Goal: Task Accomplishment & Management: Use online tool/utility

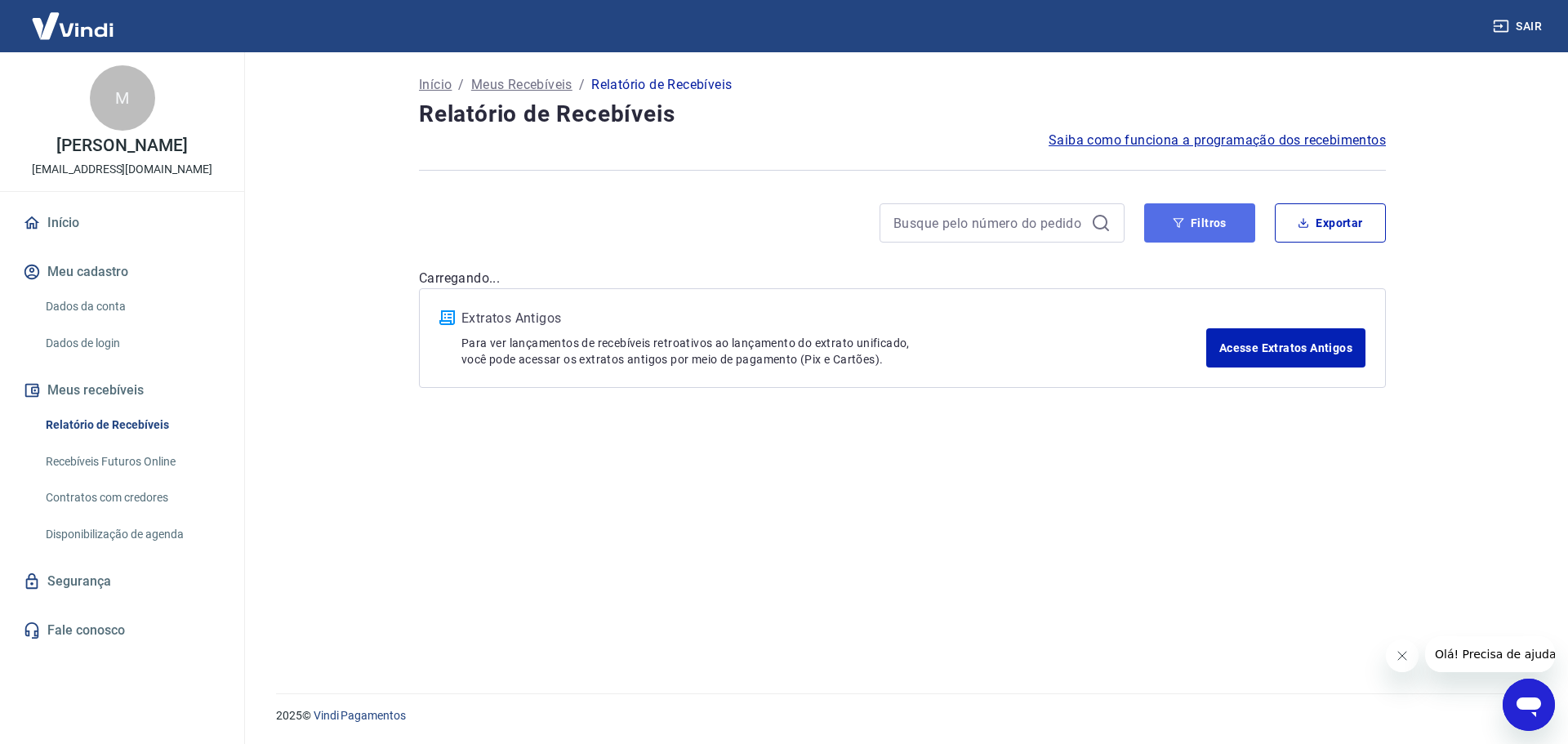
click at [1214, 207] on button "Filtros" at bounding box center [1200, 222] width 111 height 39
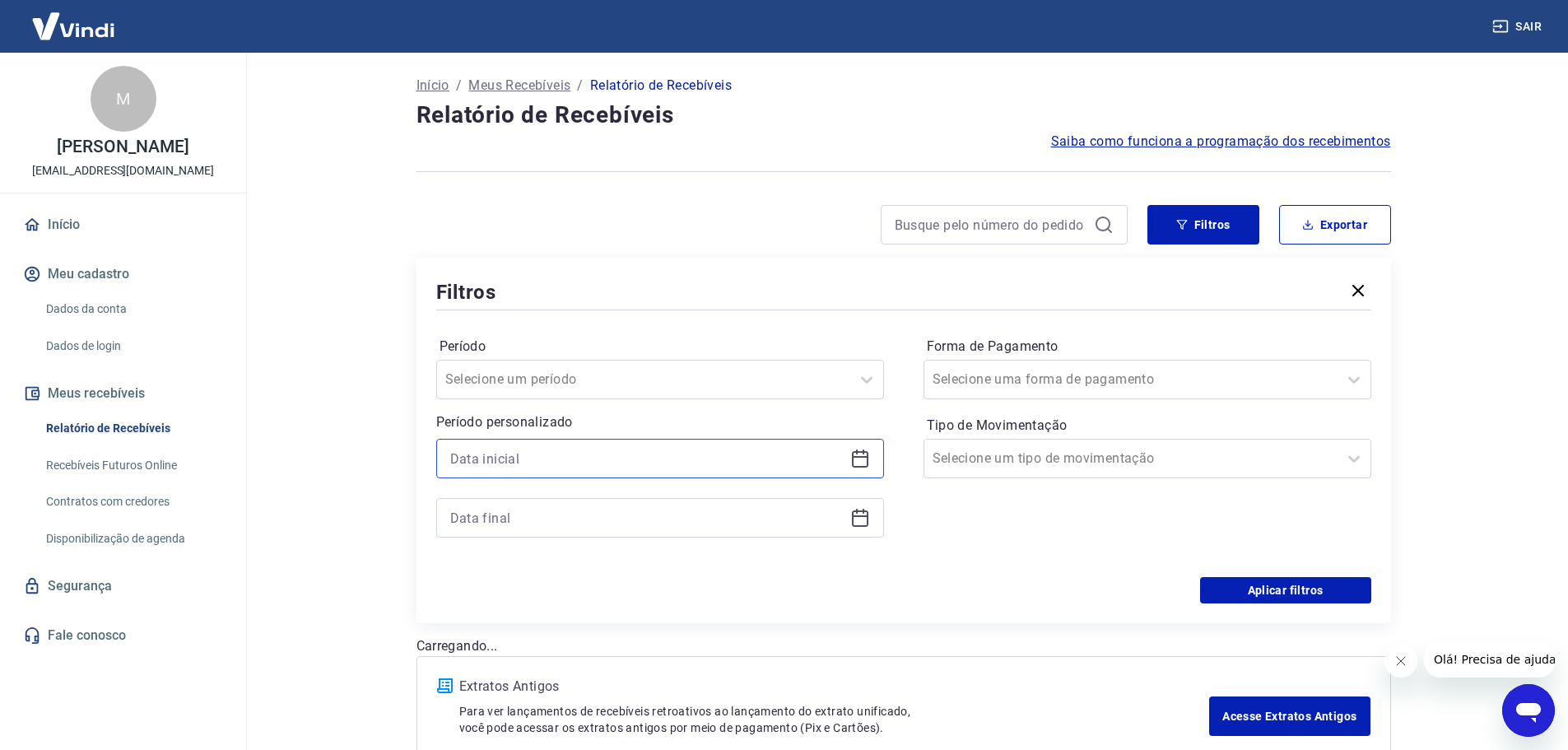
click at [613, 449] on input at bounding box center [647, 458] width 393 height 25
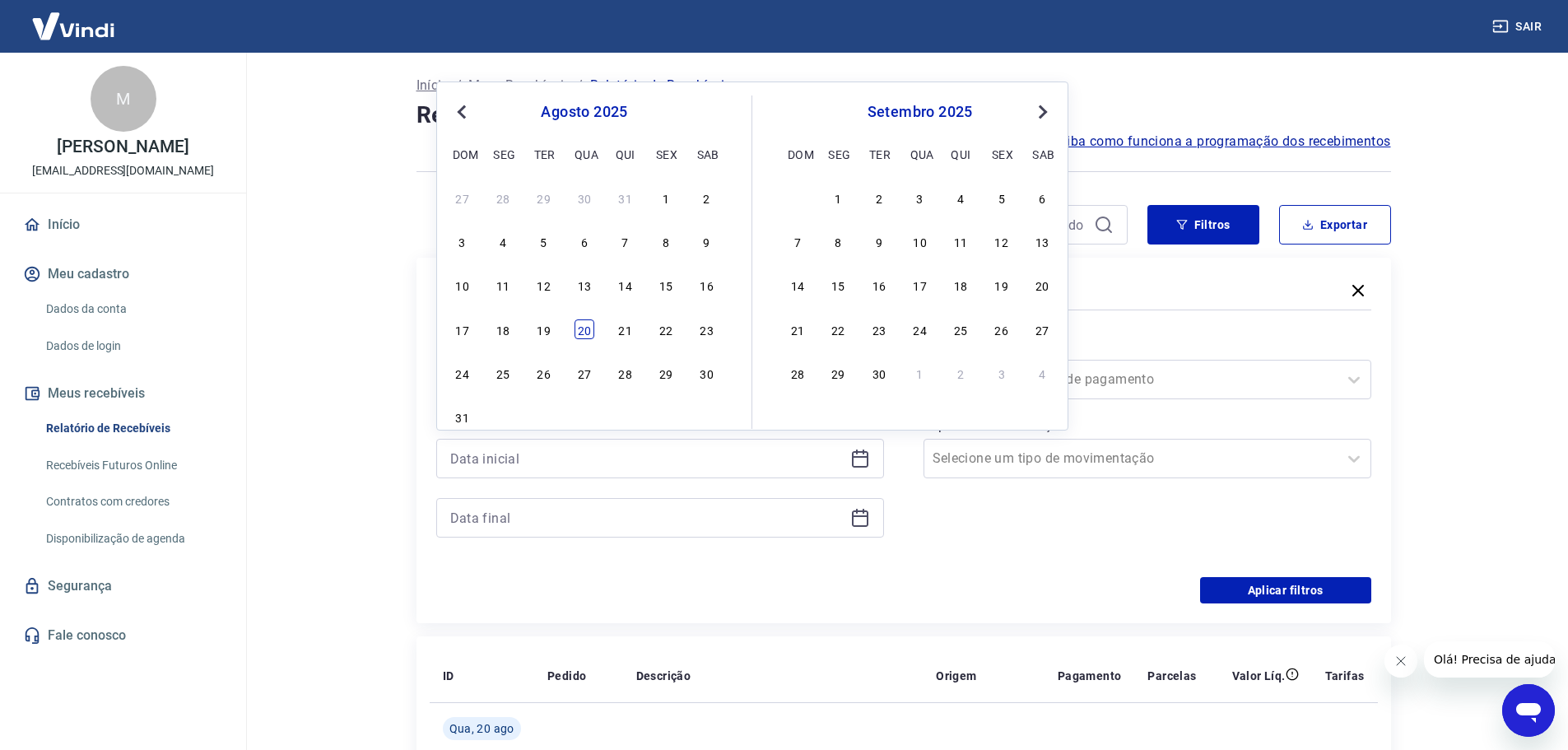
click at [591, 338] on div "20" at bounding box center [585, 329] width 20 height 20
type input "[DATE]"
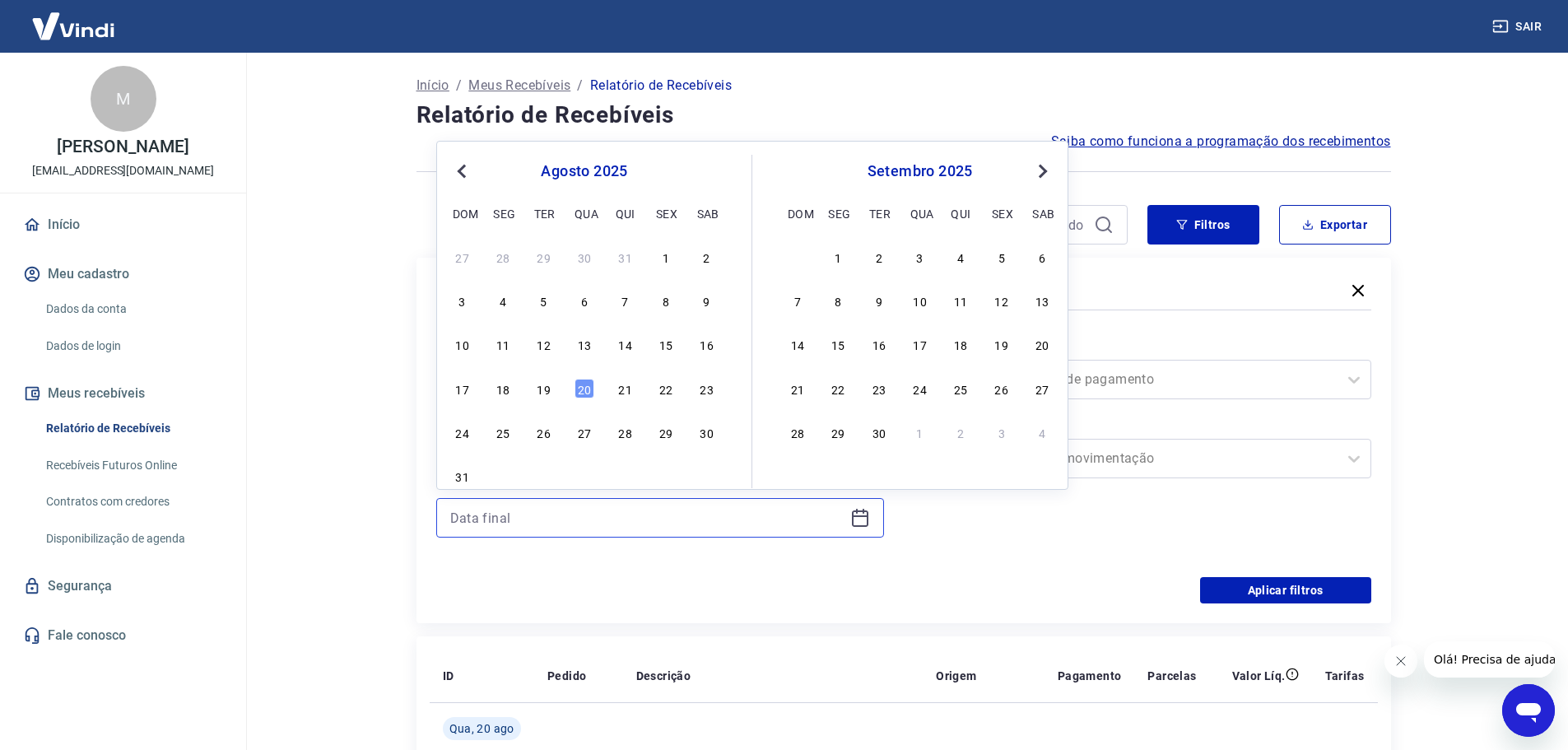
click at [569, 507] on input at bounding box center [647, 518] width 393 height 25
click at [579, 386] on div "20" at bounding box center [585, 389] width 20 height 20
type input "[DATE]"
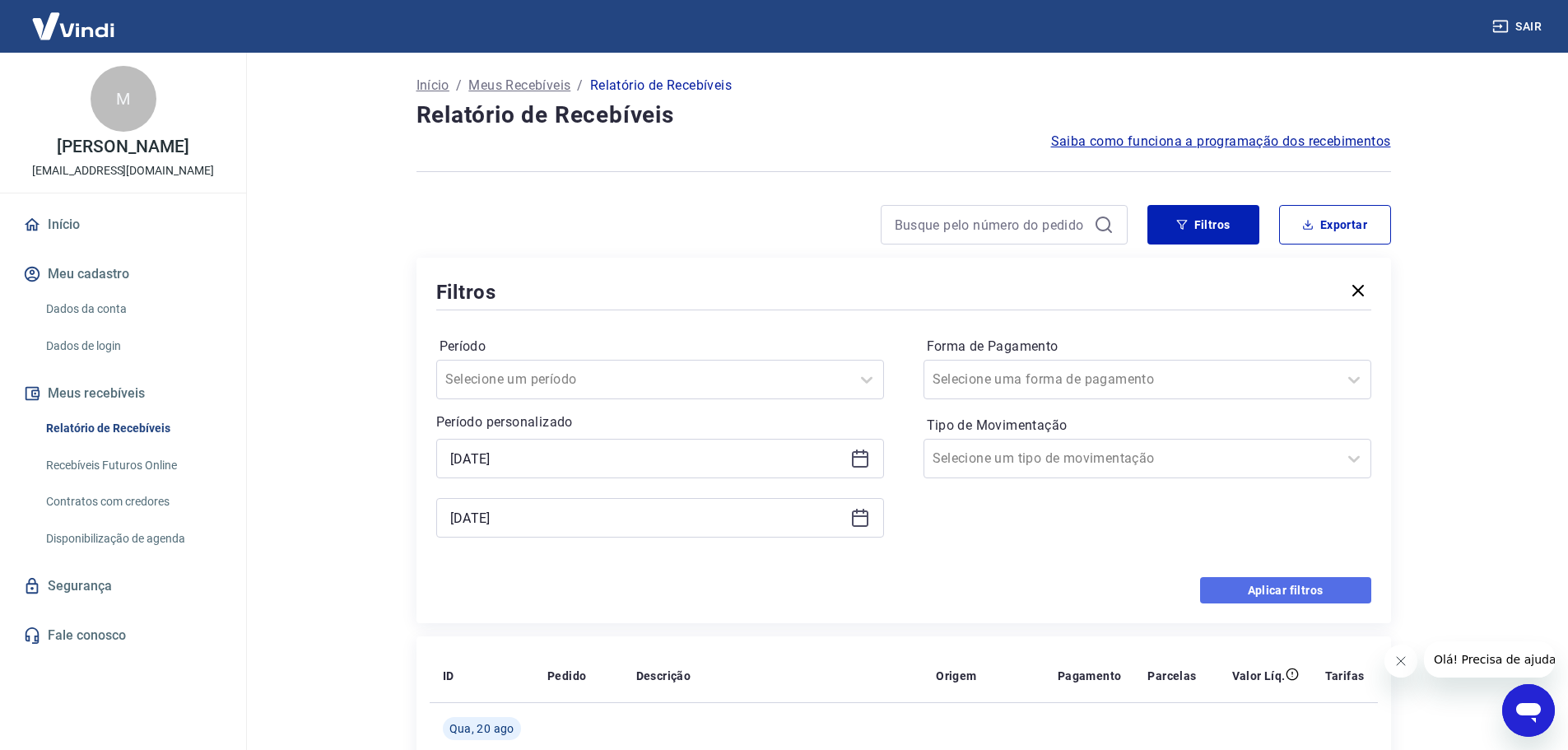
click at [1256, 588] on button "Aplicar filtros" at bounding box center [1285, 590] width 171 height 27
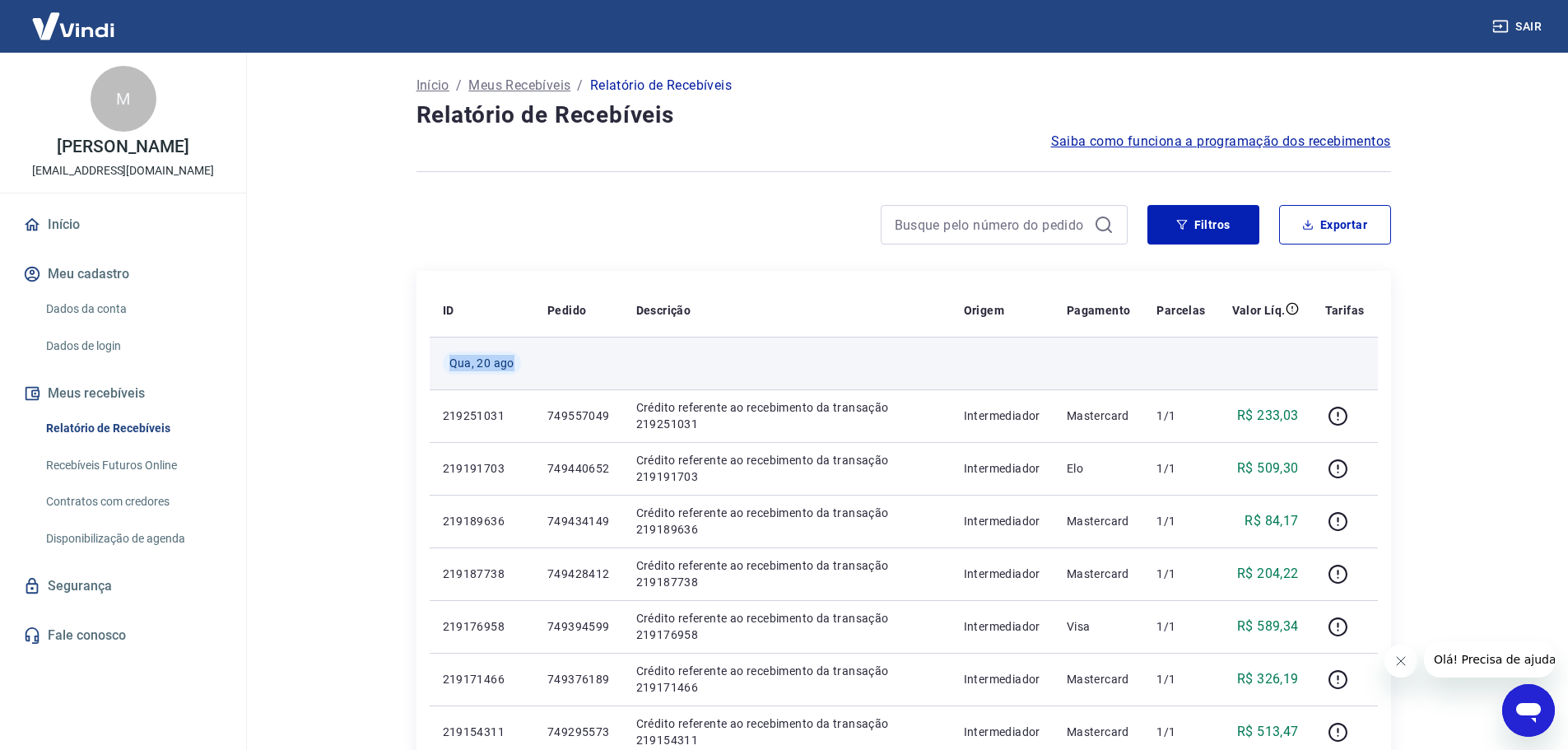
drag, startPoint x: 544, startPoint y: 353, endPoint x: 450, endPoint y: 364, distance: 94.6
click at [450, 364] on tr "Qua, 20 ago" at bounding box center [904, 363] width 949 height 53
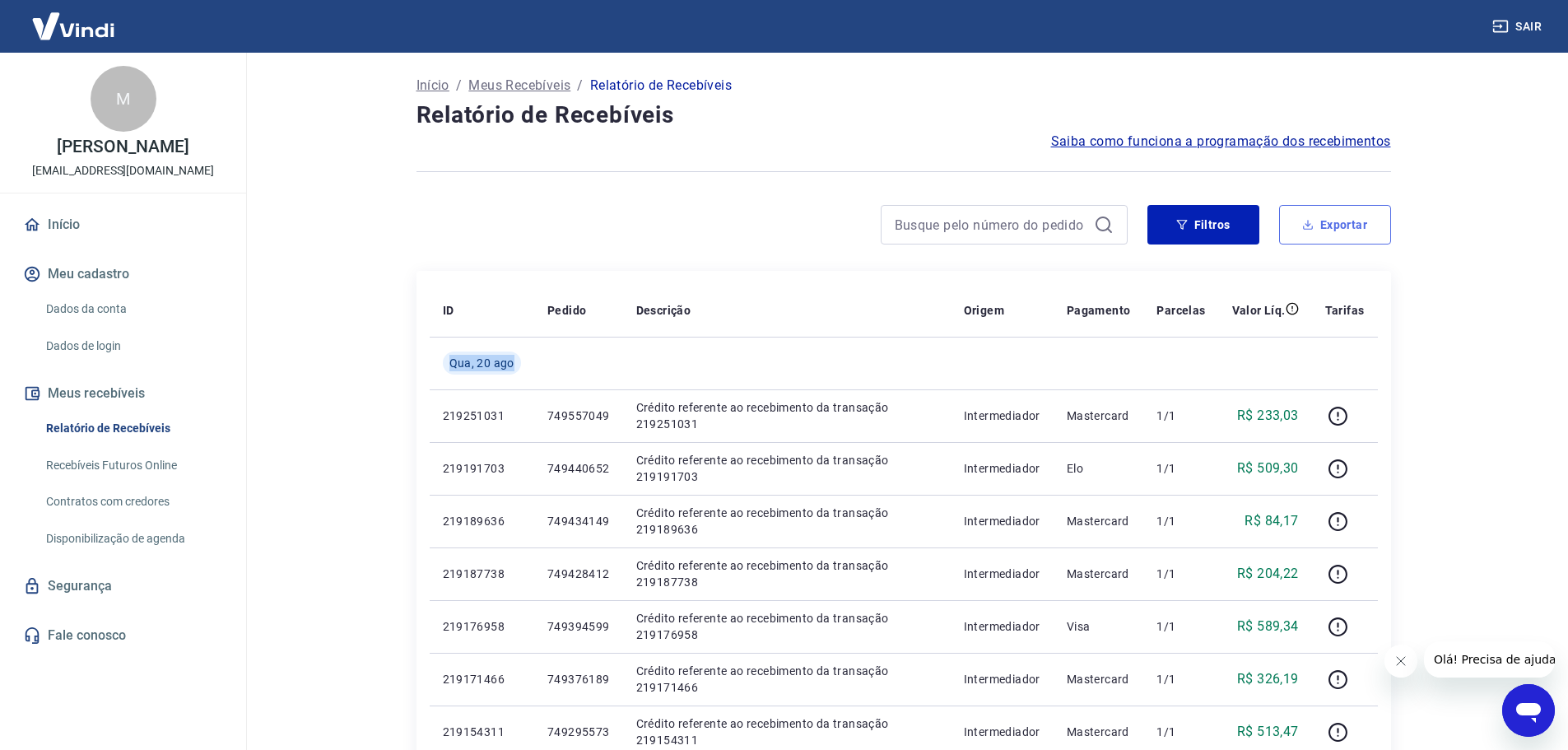
click at [1333, 223] on button "Exportar" at bounding box center [1335, 224] width 112 height 39
type input "[DATE]"
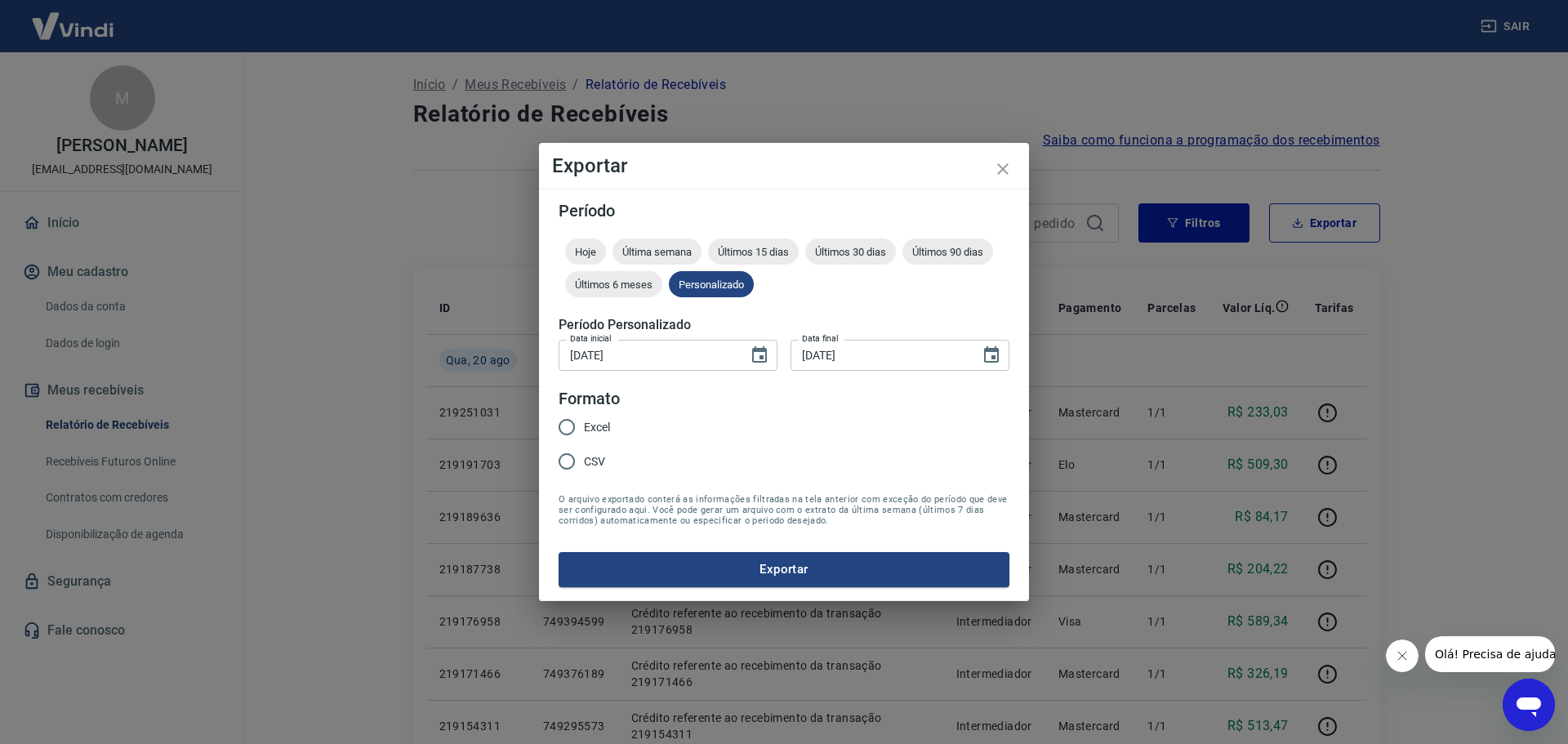
click at [584, 425] on span "Excel" at bounding box center [596, 427] width 26 height 17
click at [583, 425] on input "Excel" at bounding box center [567, 427] width 34 height 34
radio input "true"
click at [679, 579] on button "Exportar" at bounding box center [784, 569] width 451 height 34
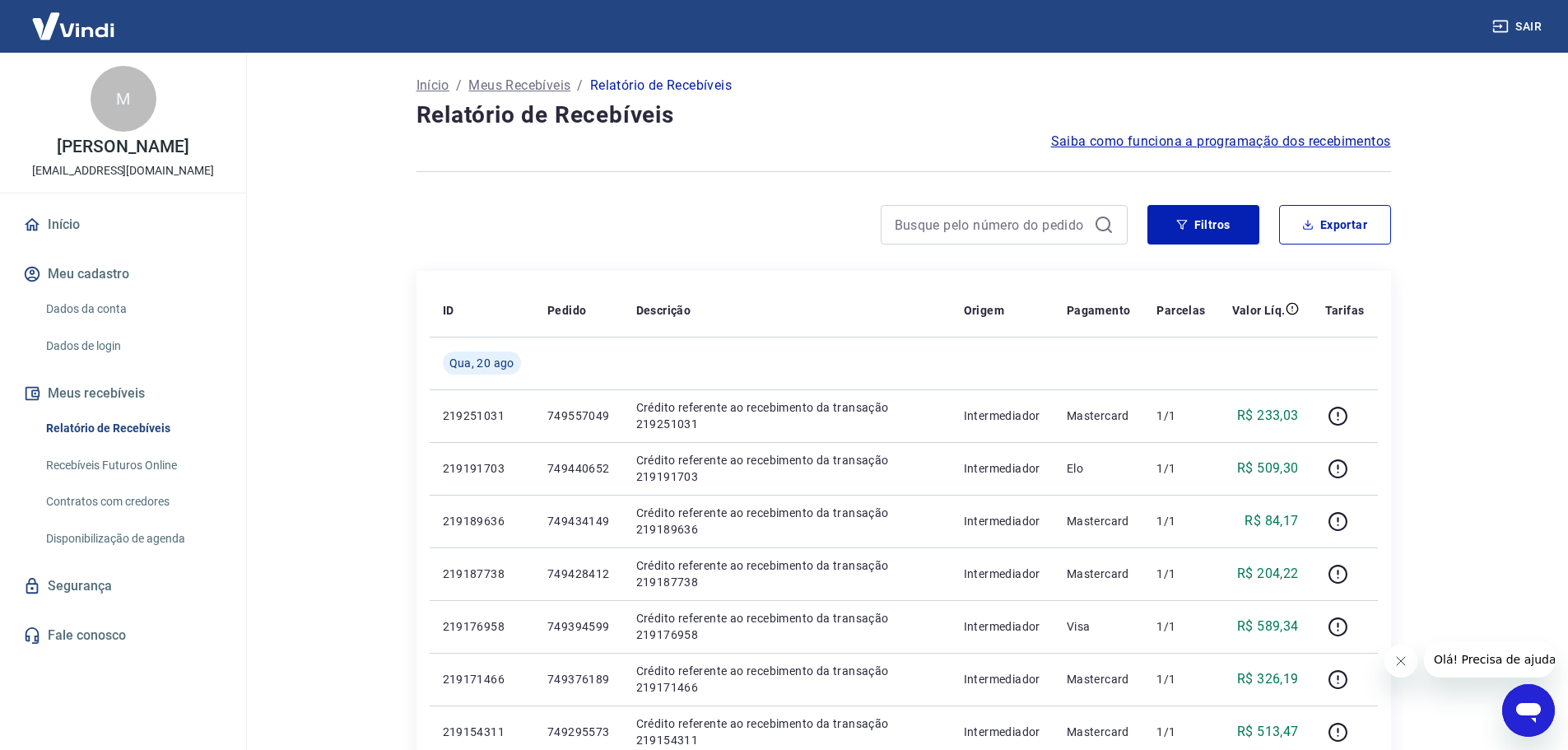
click at [727, 177] on div at bounding box center [903, 172] width 974 height 40
click at [1206, 231] on button "Filtros" at bounding box center [1203, 224] width 112 height 39
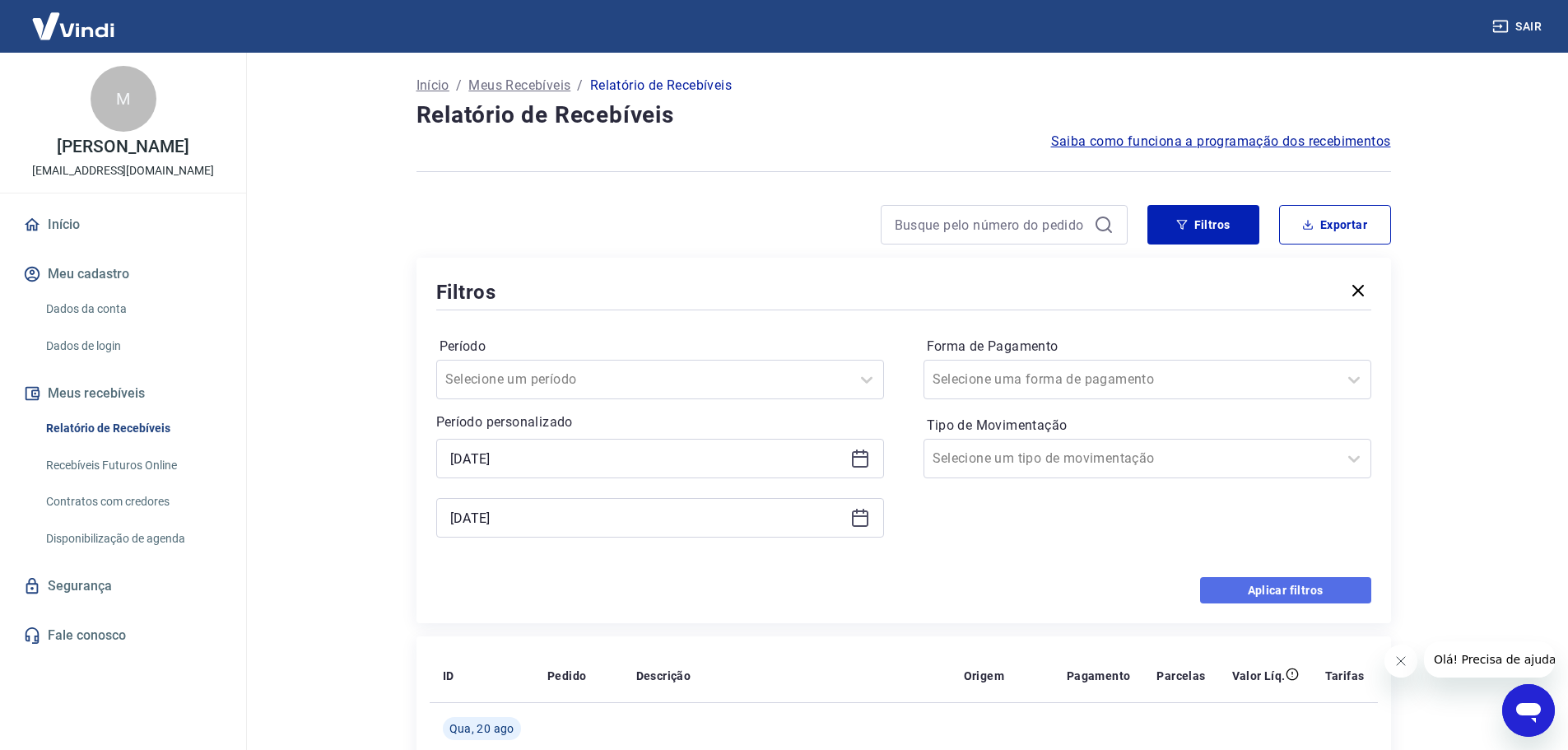
click at [1291, 591] on button "Aplicar filtros" at bounding box center [1285, 590] width 171 height 27
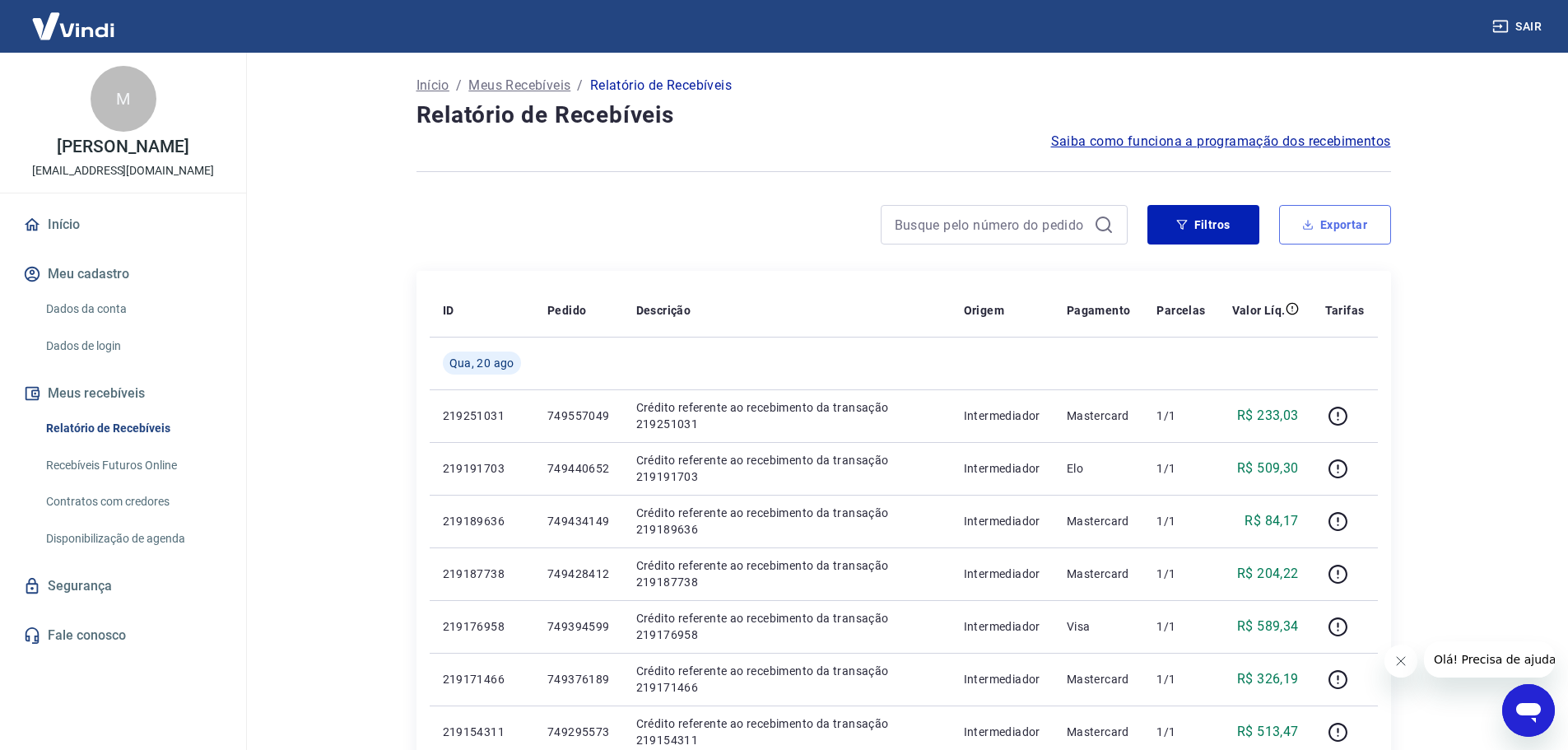
click at [1327, 218] on button "Exportar" at bounding box center [1335, 224] width 112 height 39
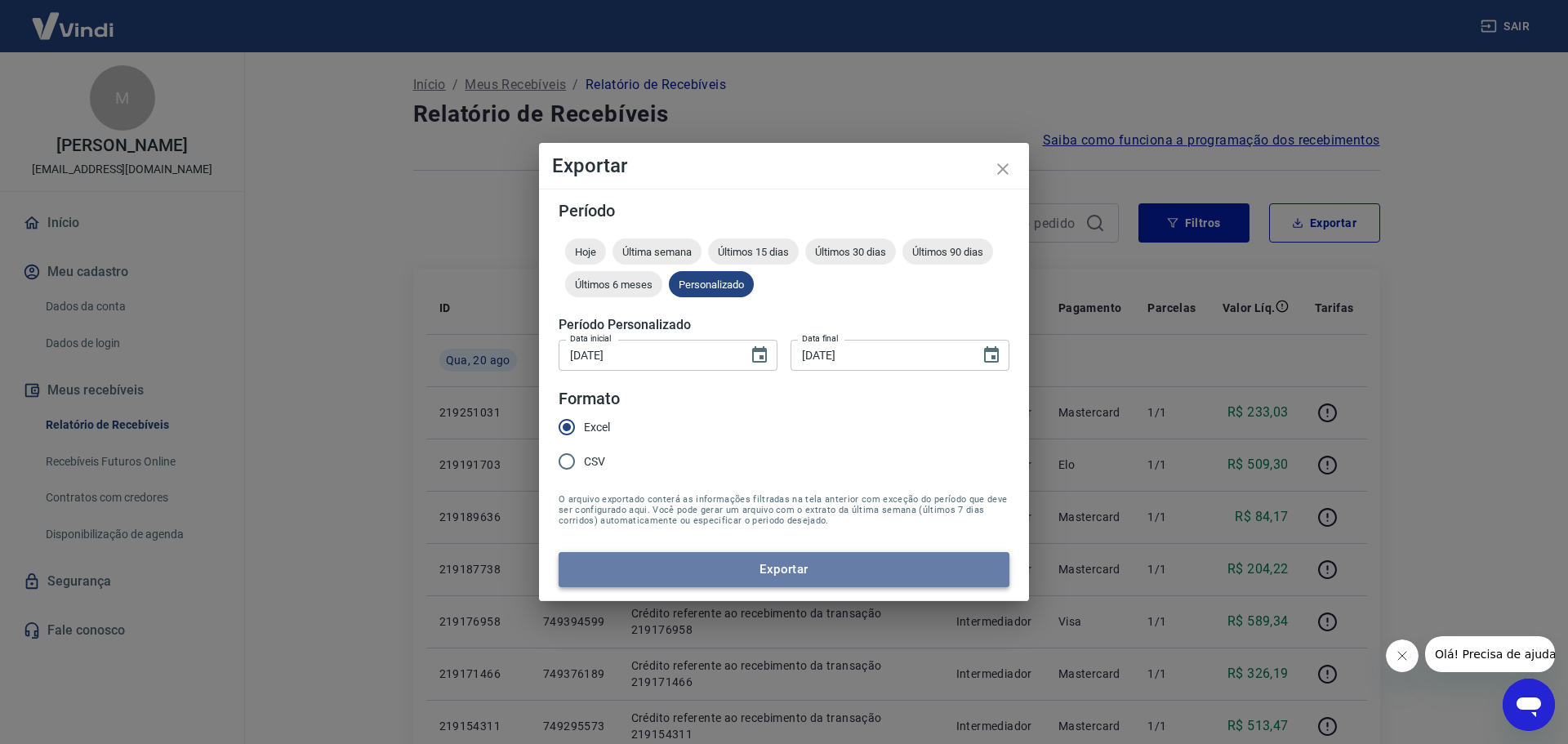
click at [730, 582] on button "Exportar" at bounding box center [784, 569] width 451 height 34
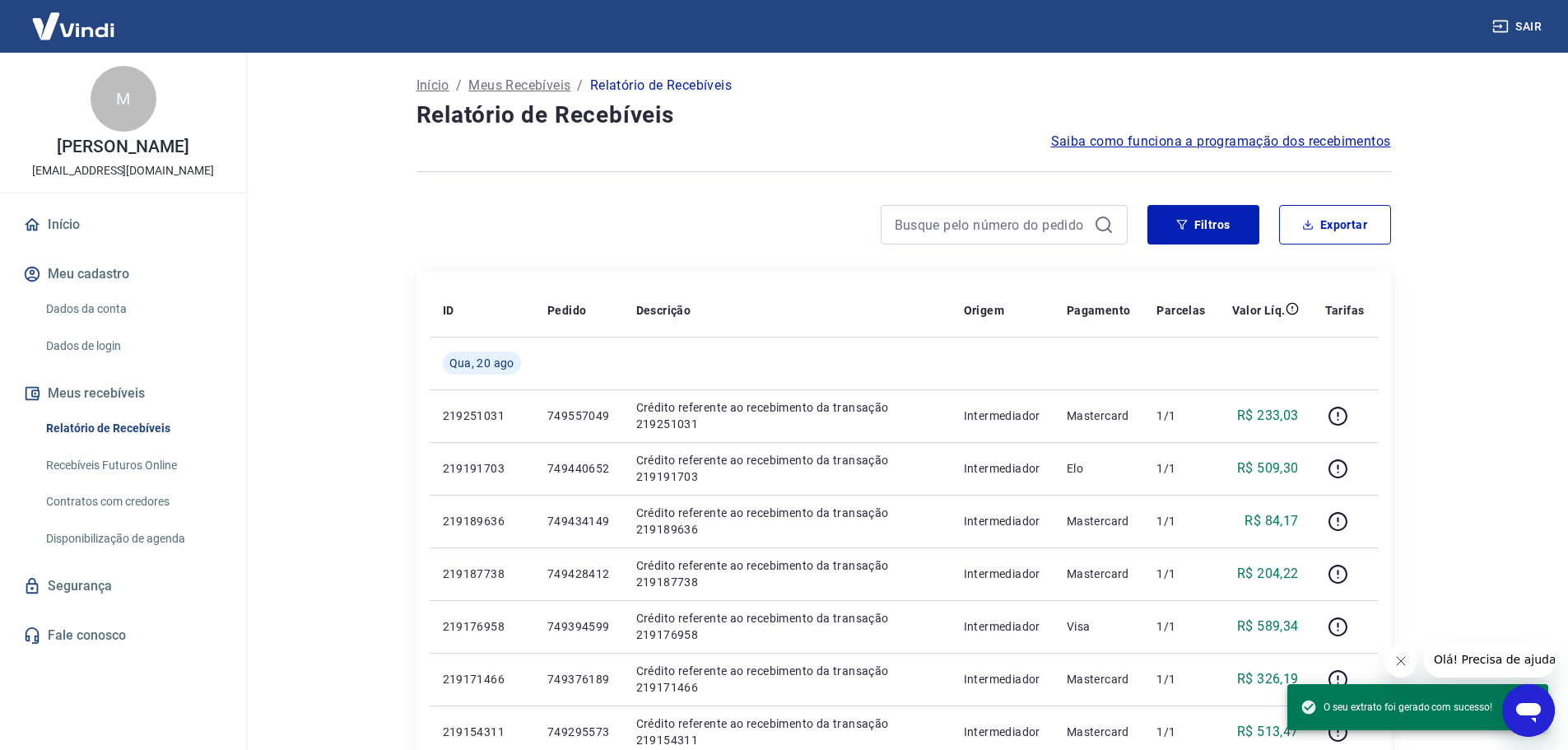
click at [698, 199] on div "Início / Meus Recebíveis / Relatório de Recebíveis Relatório de Recebíveis Saib…" at bounding box center [904, 558] width 1015 height 1011
